Goal: Complete application form

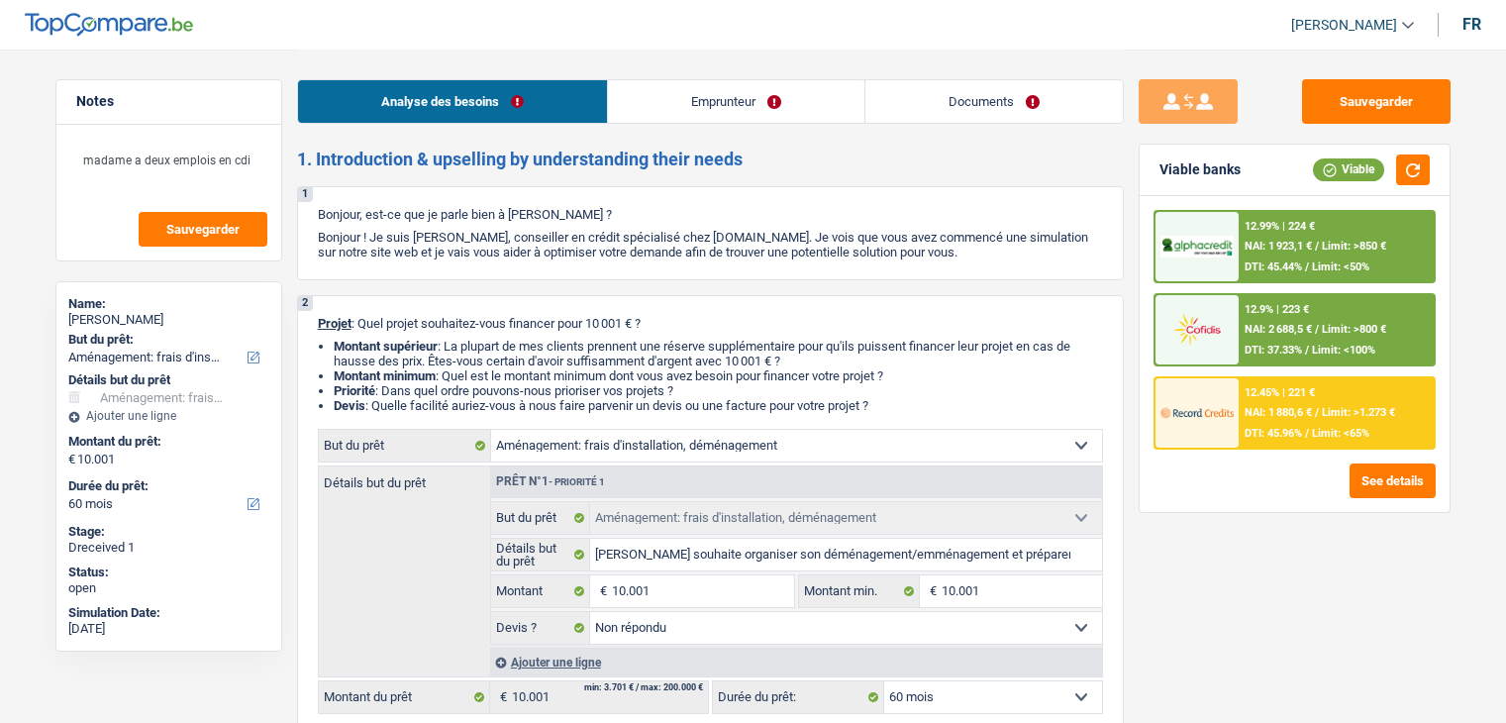
select select "movingOrInstallation"
select select "60"
select select "32"
select select "divorced"
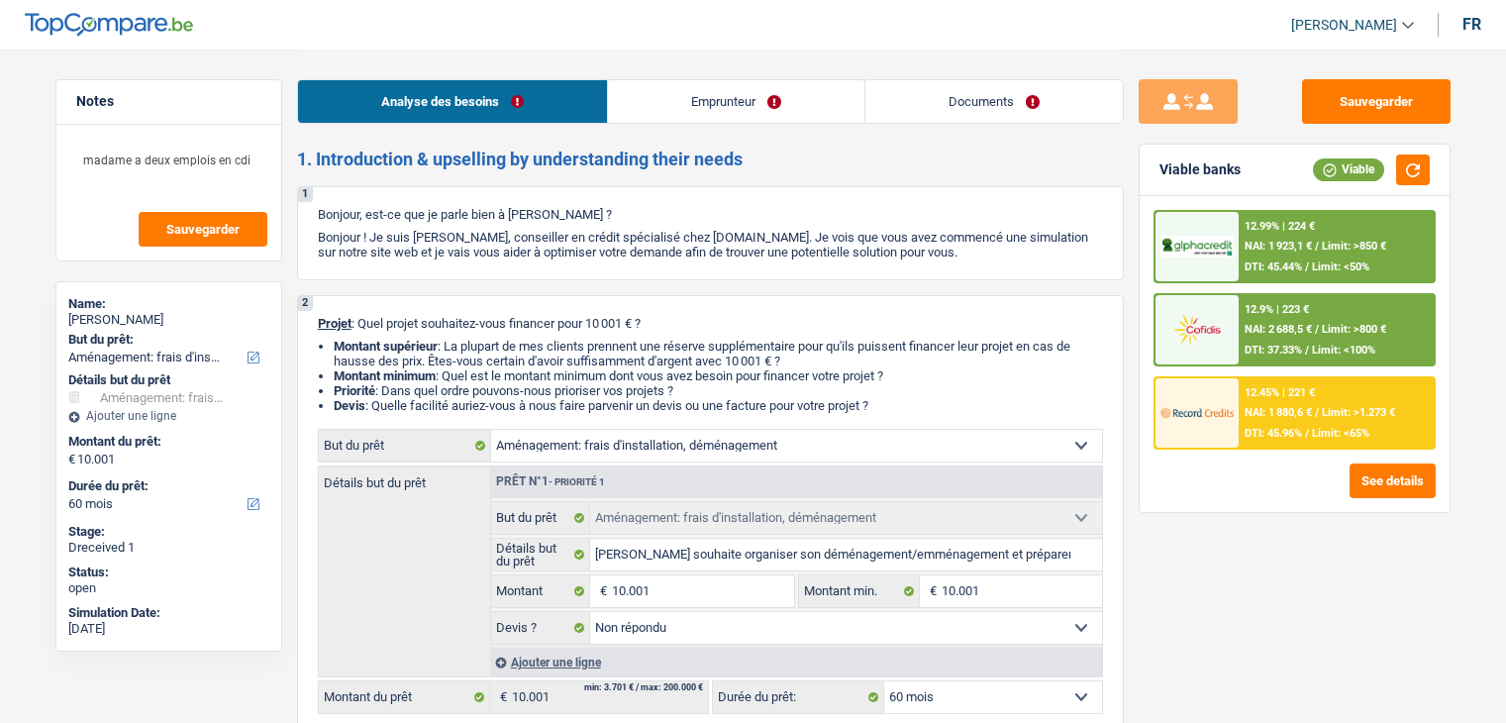
click at [729, 108] on link "Emprunteur" at bounding box center [736, 101] width 257 height 43
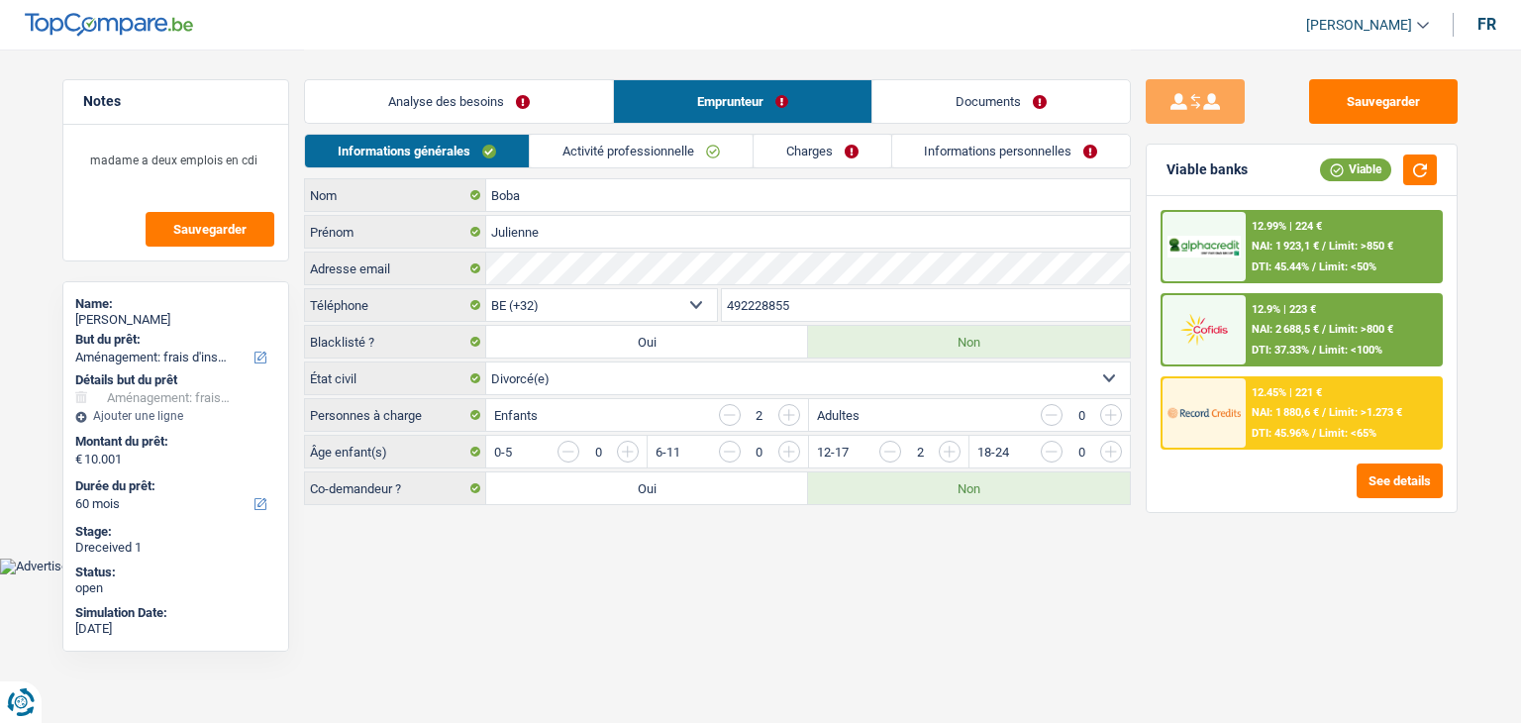
click at [916, 104] on link "Documents" at bounding box center [1002, 101] width 258 height 43
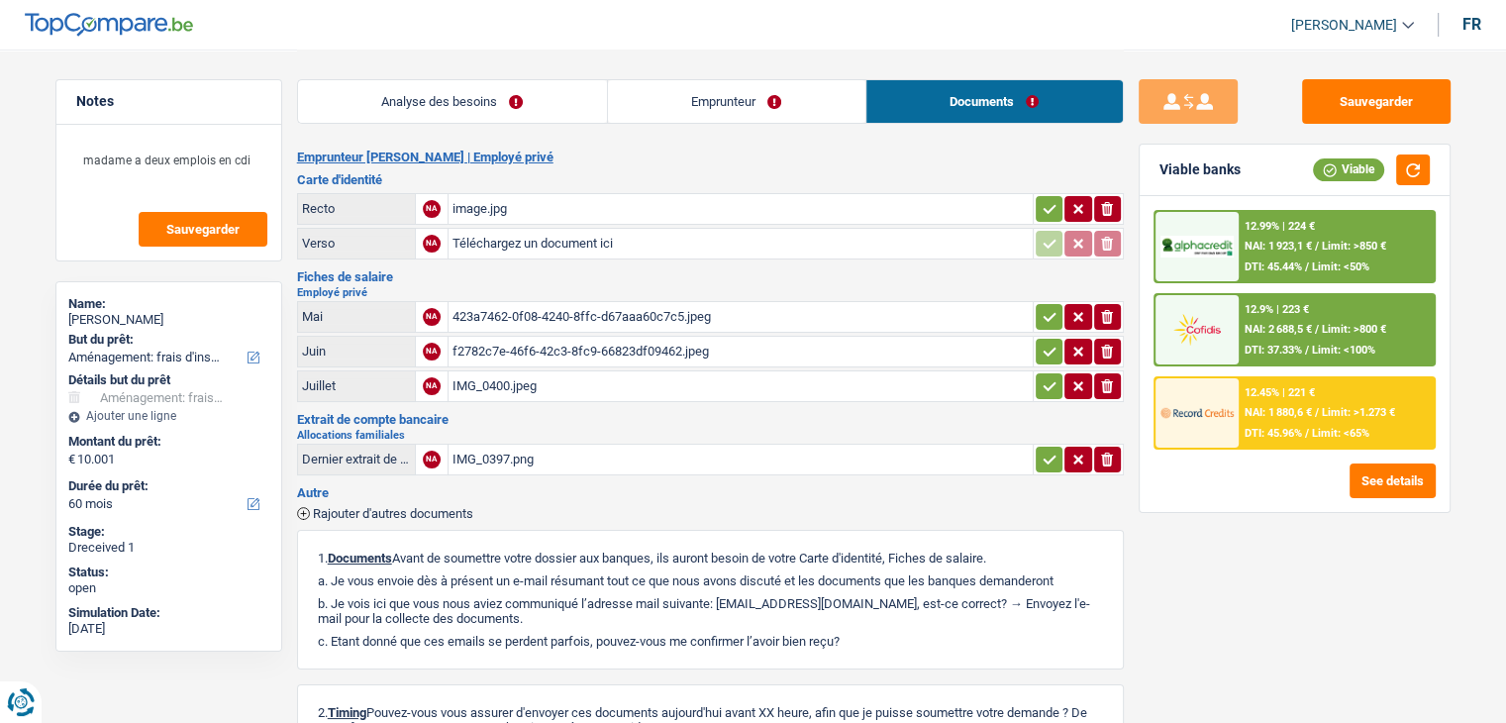
click at [491, 209] on div "image.jpg" at bounding box center [741, 209] width 576 height 30
